Goal: Information Seeking & Learning: Learn about a topic

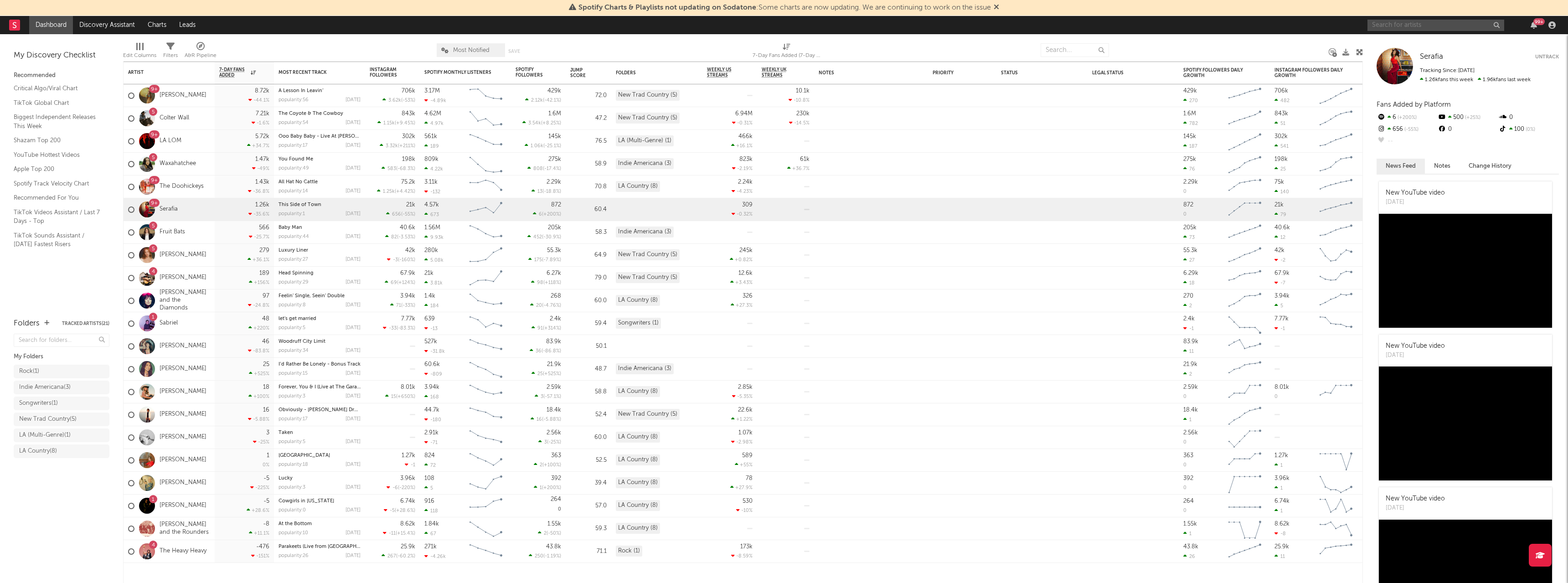
click at [1499, 22] on input "text" at bounding box center [1435, 26] width 137 height 11
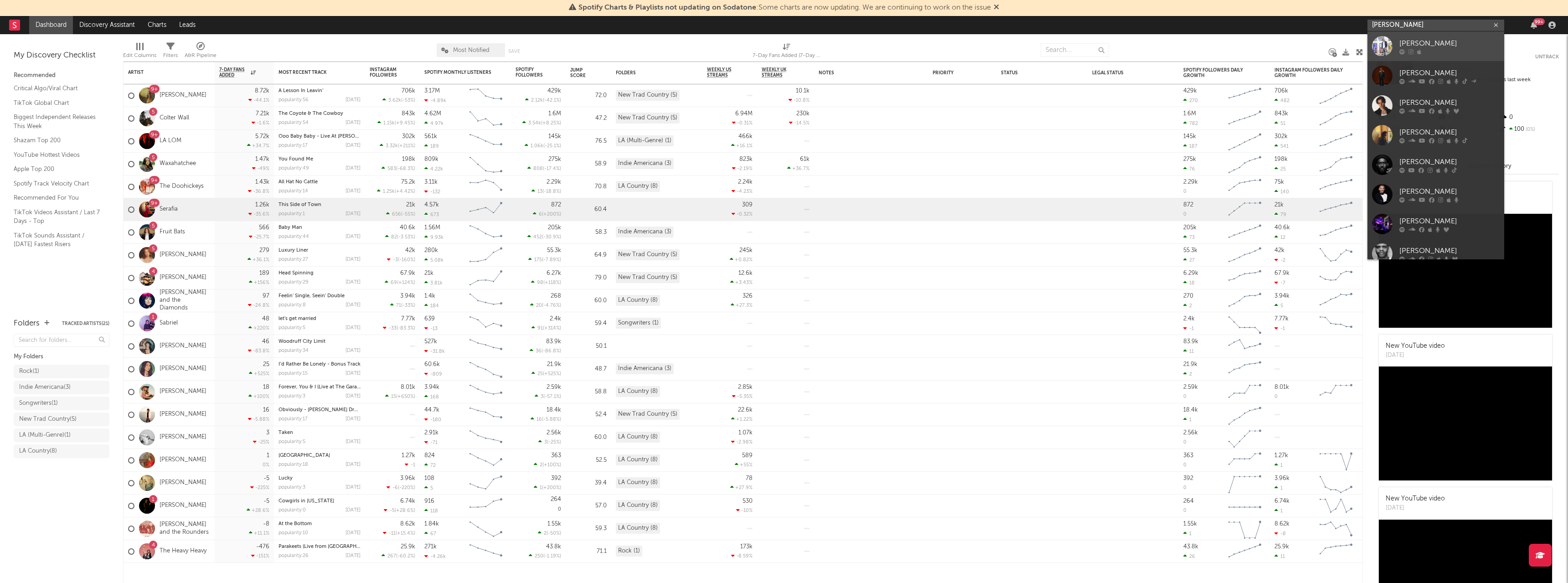
type input "[PERSON_NAME]"
click at [1407, 40] on div "[PERSON_NAME]" at bounding box center [1450, 43] width 100 height 11
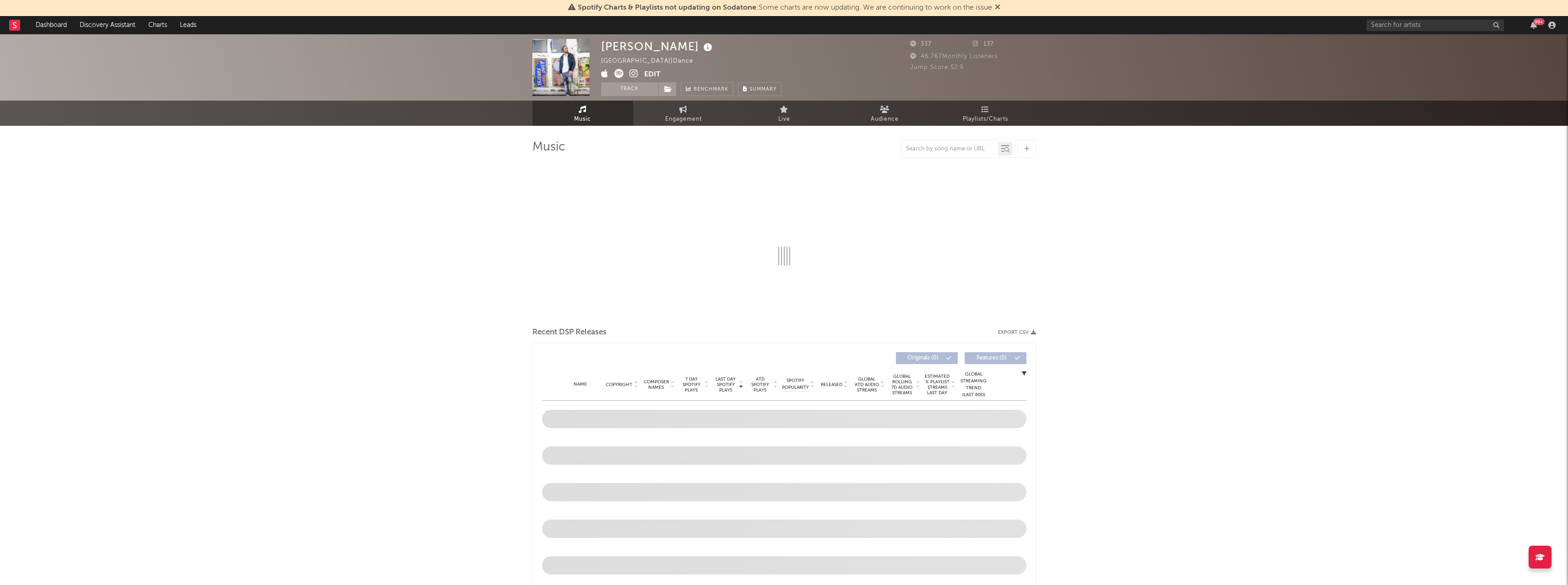
select select "1w"
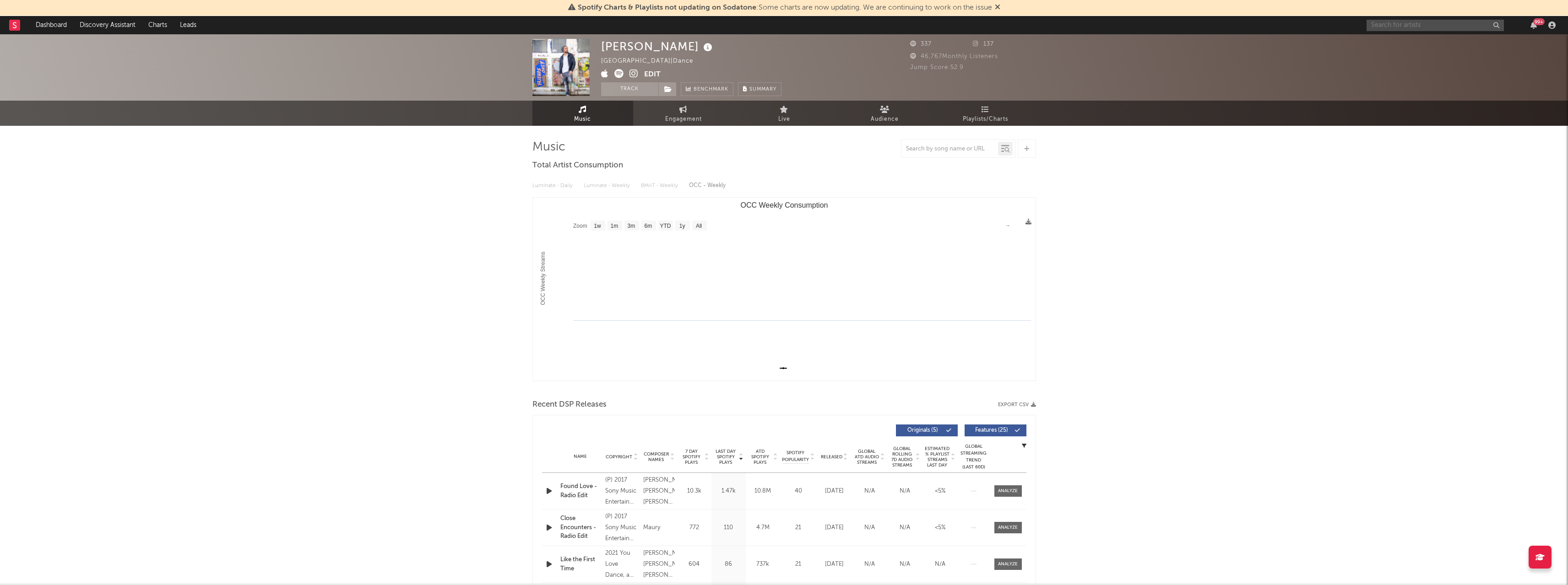
click at [1418, 25] on input "text" at bounding box center [1435, 26] width 137 height 12
click at [1411, 23] on input "text" at bounding box center [1435, 26] width 137 height 12
type input "m"
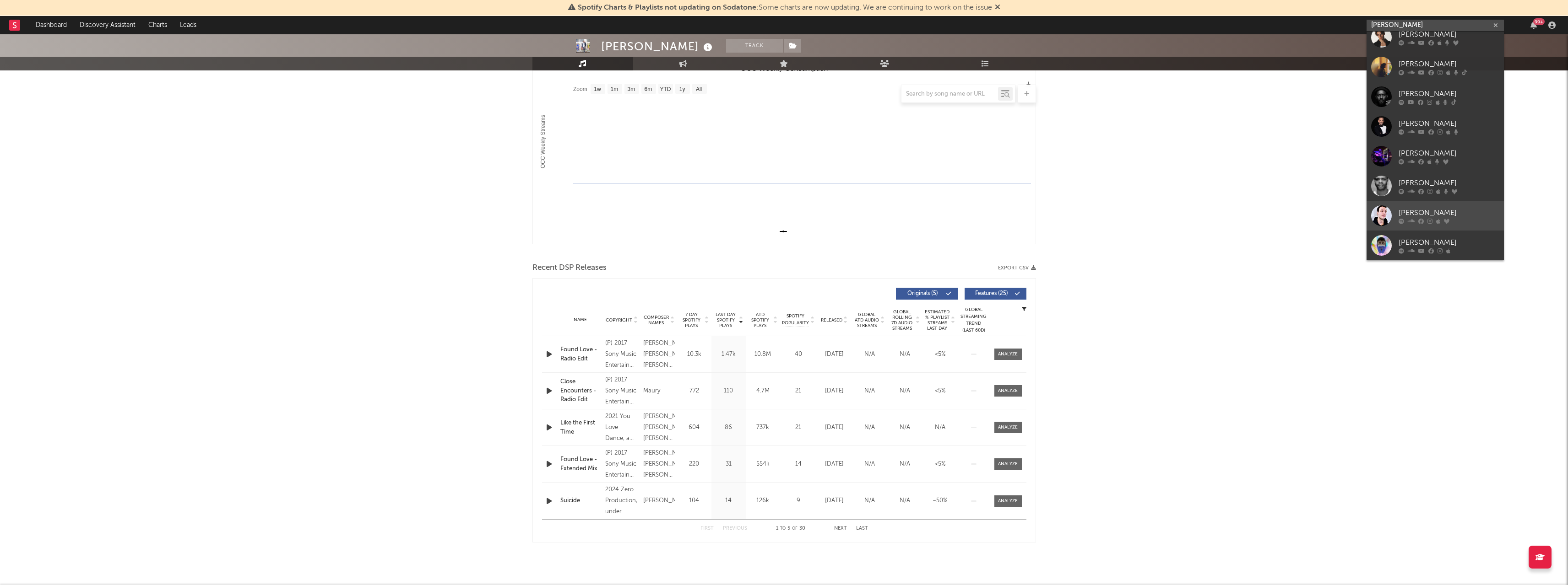
scroll to position [138, 0]
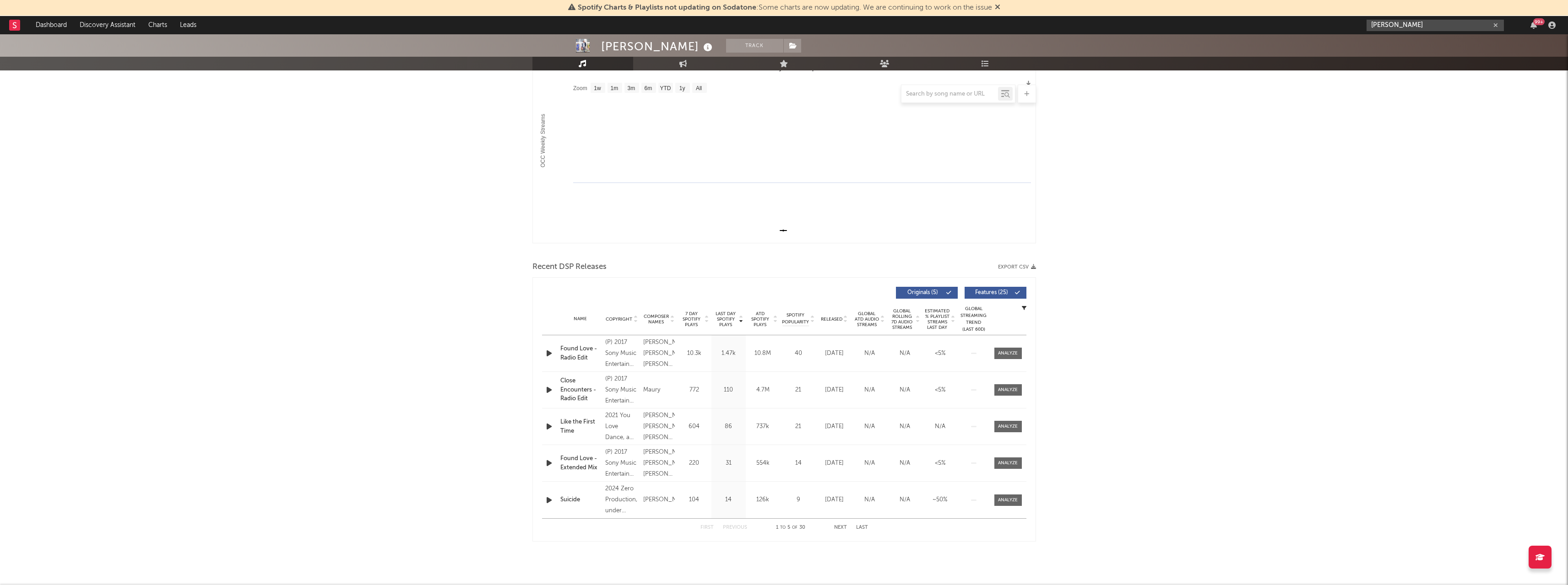
type input "[PERSON_NAME]"
click at [103, 18] on link "Discovery Assistant" at bounding box center [107, 25] width 69 height 18
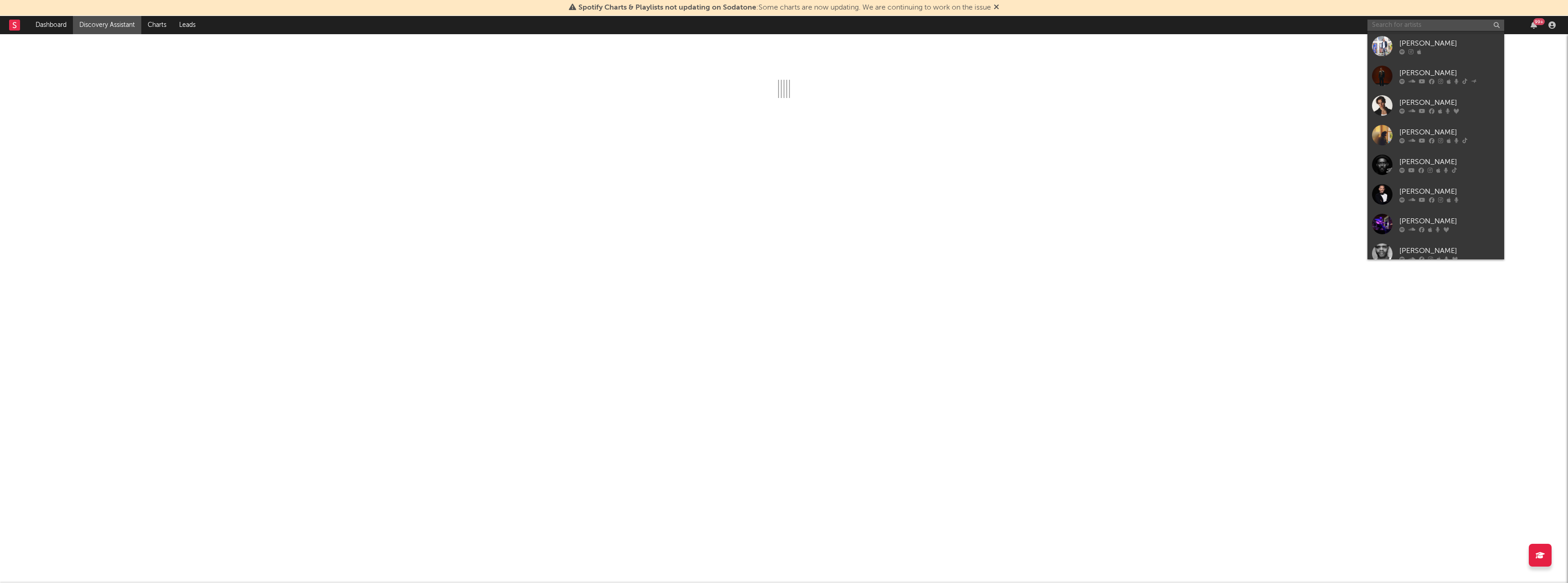
click at [1427, 25] on input "text" at bounding box center [1435, 26] width 137 height 11
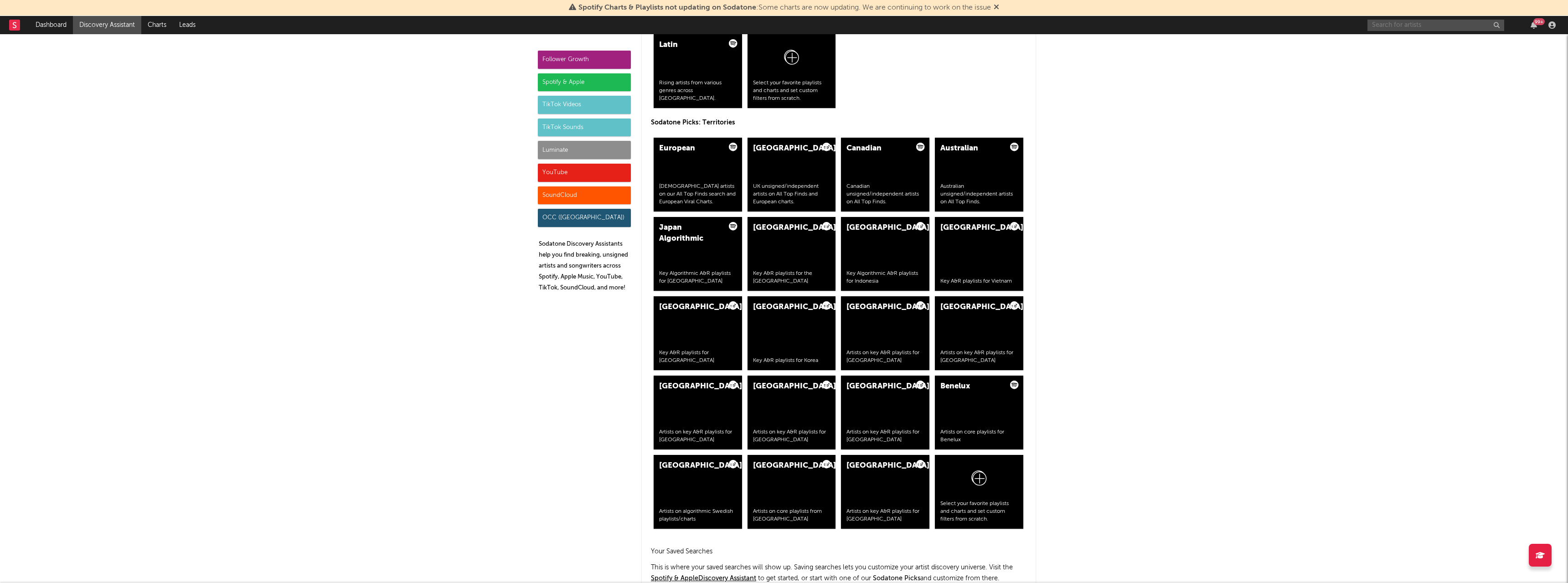
scroll to position [1733, 0]
